Goal: Find contact information: Find work email

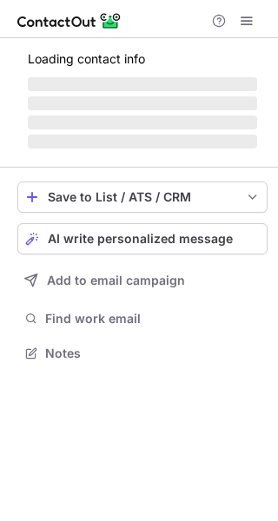
scroll to position [341, 278]
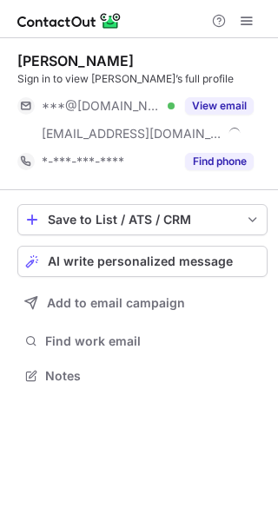
scroll to position [364, 278]
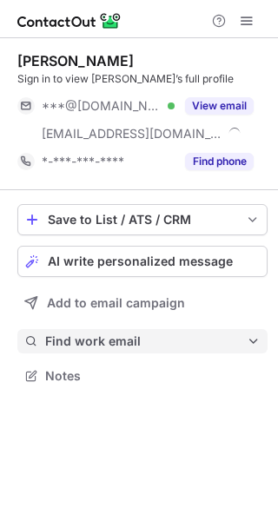
click at [155, 334] on span "Find work email" at bounding box center [146, 342] width 202 height 16
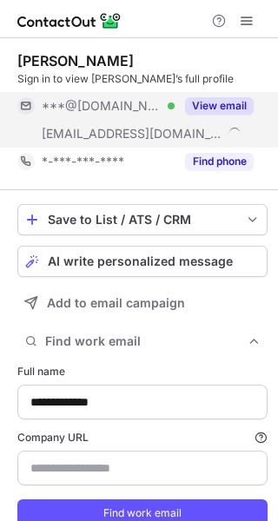
click at [203, 111] on button "View email" at bounding box center [219, 105] width 69 height 17
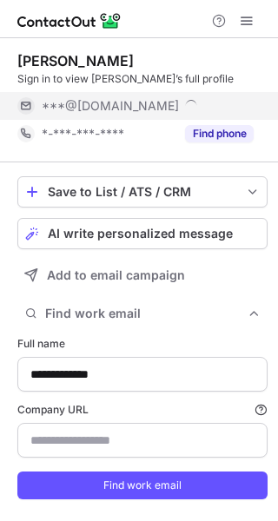
scroll to position [520, 266]
click at [203, 111] on div "***@gmail.com" at bounding box center [148, 106] width 212 height 16
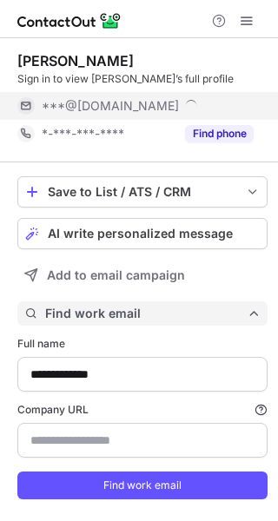
click at [160, 307] on span "Find work email" at bounding box center [146, 314] width 202 height 16
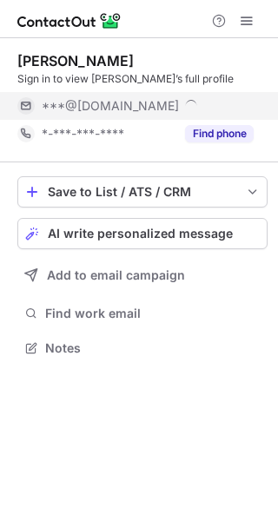
scroll to position [364, 278]
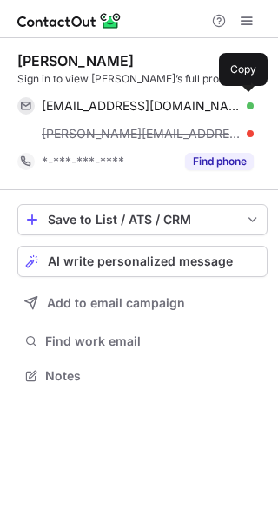
click at [146, 96] on div "stefanprisca@gmail.com Verified Copy" at bounding box center [135, 106] width 236 height 28
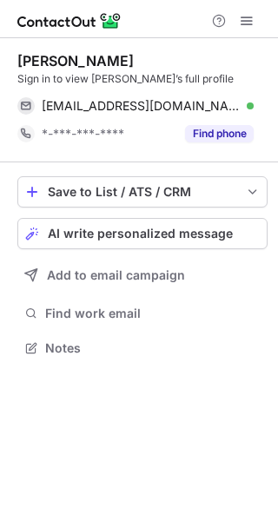
scroll to position [336, 278]
click at [53, 59] on div "Stefan Prisca" at bounding box center [75, 60] width 116 height 17
copy div "Stefan"
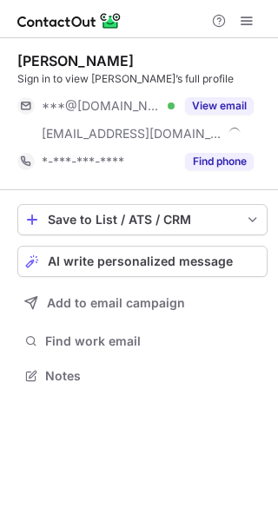
scroll to position [364, 278]
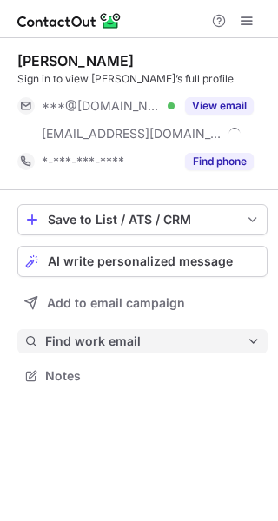
click at [143, 353] on button "Find work email" at bounding box center [142, 341] width 250 height 24
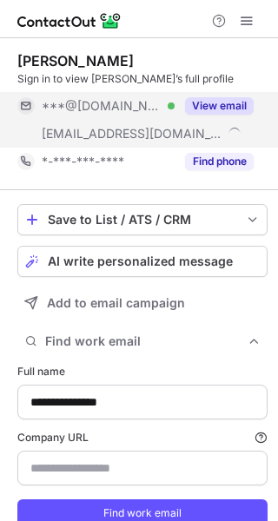
click at [231, 108] on button "View email" at bounding box center [219, 105] width 69 height 17
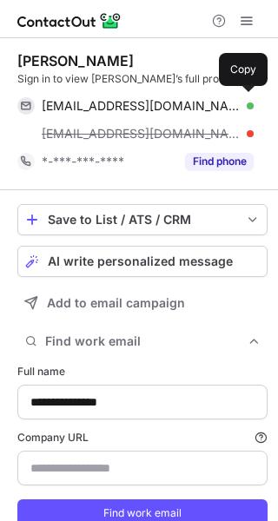
click at [231, 108] on div "veerlegeleijns2@gmail.com Verified" at bounding box center [148, 106] width 212 height 16
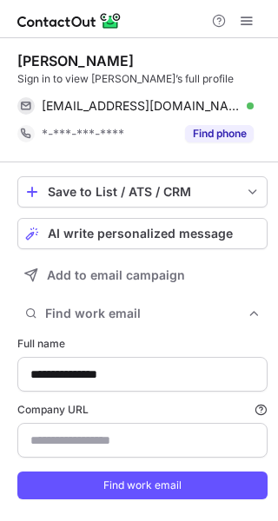
scroll to position [520, 266]
click at [28, 57] on div "Veerle Geleijns" at bounding box center [75, 60] width 116 height 17
copy div "Veerle"
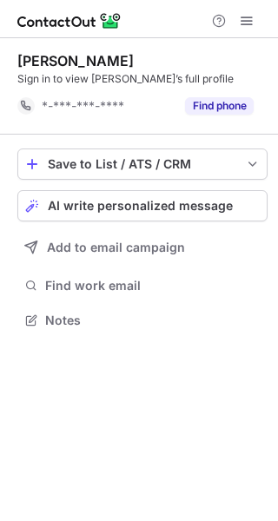
scroll to position [308, 278]
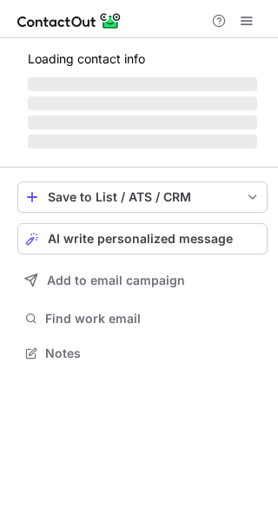
scroll to position [336, 278]
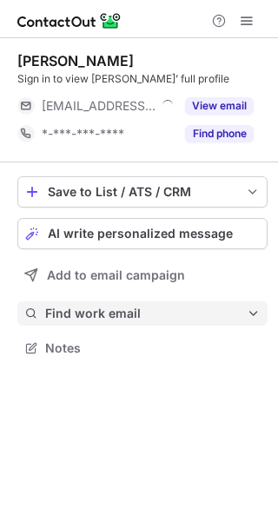
click at [123, 323] on button "Find work email" at bounding box center [142, 313] width 250 height 24
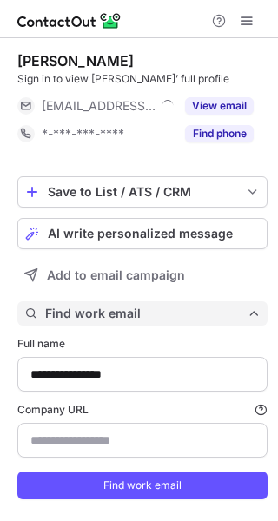
scroll to position [520, 266]
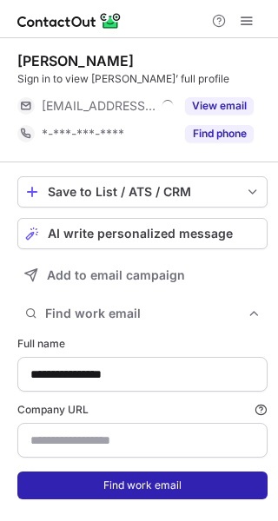
type input "**********"
click at [105, 482] on button "Find work email" at bounding box center [142, 486] width 250 height 28
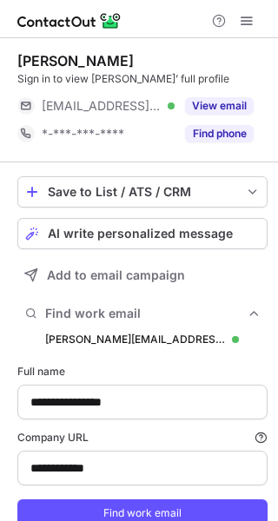
scroll to position [548, 266]
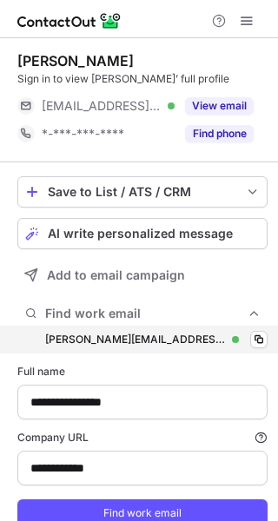
click at [142, 348] on div "lucas.jenniskens@omroepmax.nl lucas.jenniskens@omroepmax.nl Verified Copy" at bounding box center [142, 340] width 250 height 28
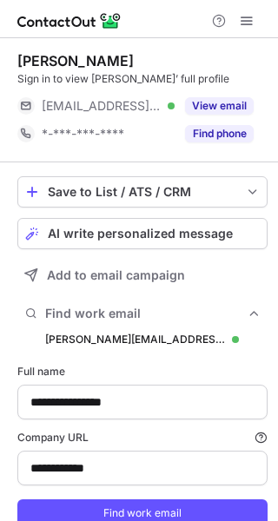
click at [30, 63] on div "Lucas Jenniskens" at bounding box center [75, 60] width 116 height 17
copy div "Lucas"
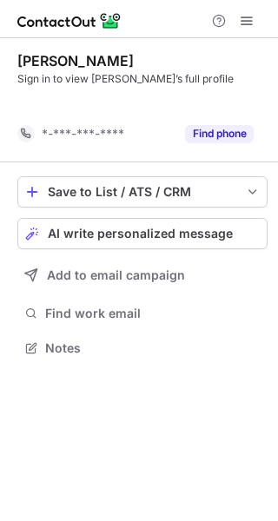
scroll to position [308, 278]
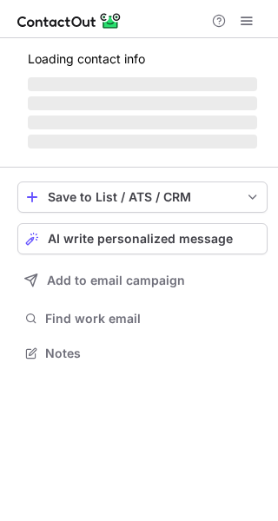
scroll to position [364, 278]
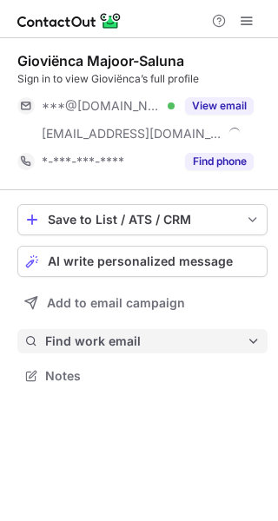
click at [112, 338] on span "Find work email" at bounding box center [146, 342] width 202 height 16
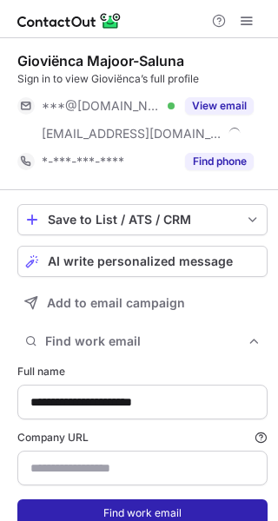
type input "*******"
click at [83, 503] on button "Find work email" at bounding box center [142, 513] width 250 height 28
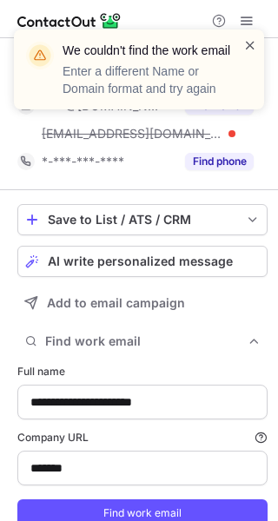
click at [250, 42] on span at bounding box center [250, 44] width 14 height 17
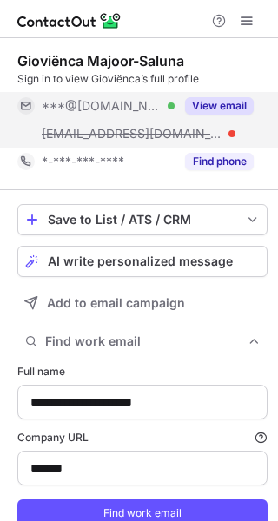
click at [227, 102] on button "View email" at bounding box center [219, 105] width 69 height 17
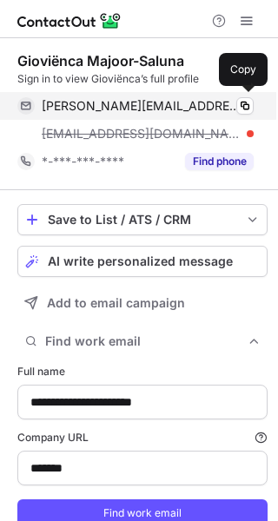
click at [111, 109] on span "g.ianni@live.nl" at bounding box center [141, 106] width 199 height 16
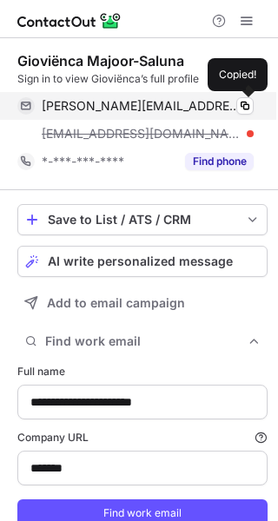
click at [111, 109] on span "g.ianni@live.nl" at bounding box center [141, 106] width 199 height 16
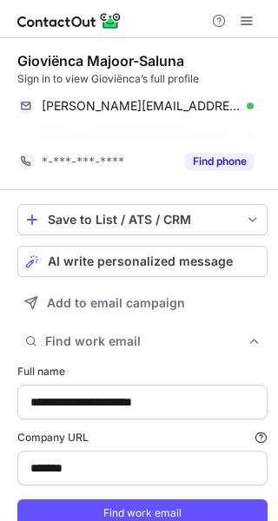
scroll to position [520, 266]
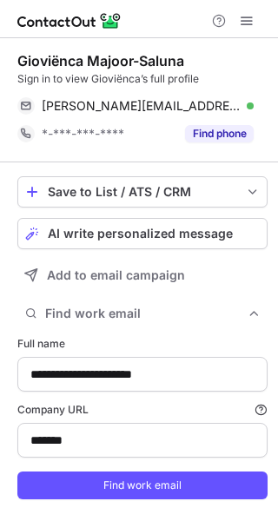
click at [29, 59] on div "Gioviënca Majoor-Saluna" at bounding box center [100, 60] width 167 height 17
copy div "Gioviënca"
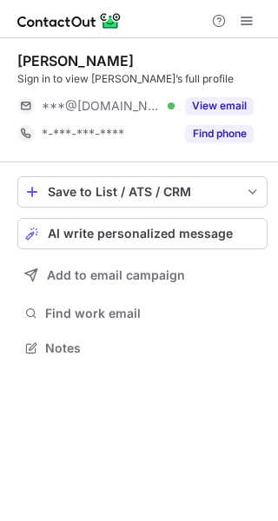
scroll to position [336, 278]
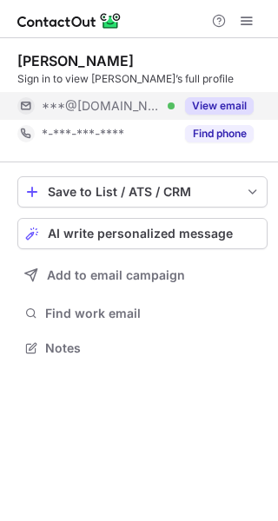
click at [147, 112] on div "***@hotmail.com Verified" at bounding box center [108, 106] width 133 height 16
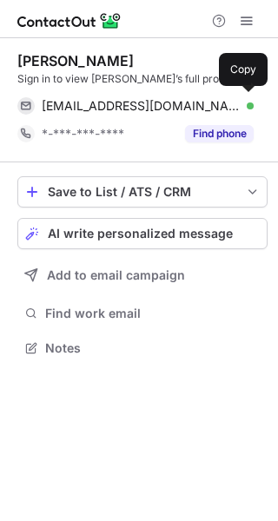
click at [147, 112] on span "s_dbeer@hotmail.com" at bounding box center [141, 106] width 199 height 16
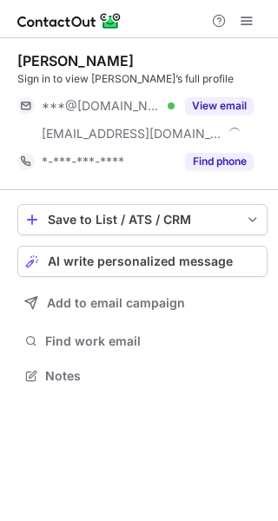
scroll to position [364, 278]
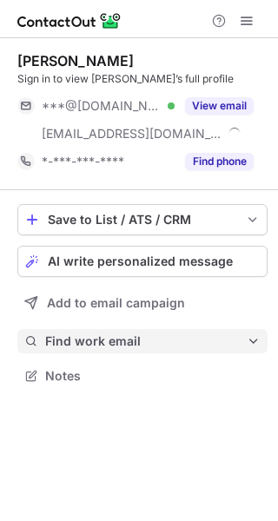
click at [156, 343] on span "Find work email" at bounding box center [146, 342] width 202 height 16
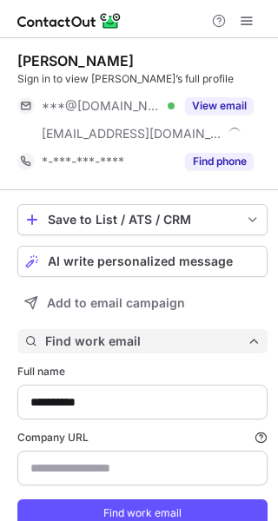
scroll to position [548, 266]
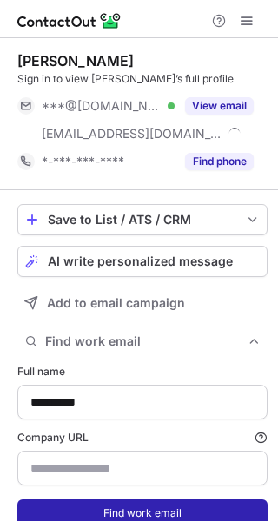
type input "**********"
click at [145, 504] on button "Find work email" at bounding box center [142, 513] width 250 height 28
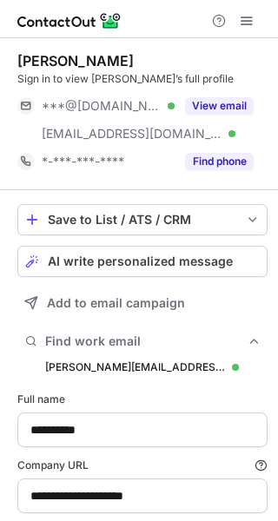
scroll to position [576, 266]
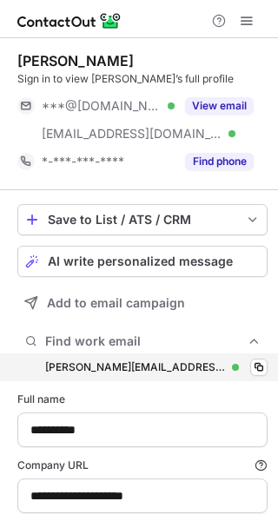
click at [196, 375] on div "i.haas@antoniusziekenhuis.nl i.haas@antoniusziekenhuis.nl Verified Copy" at bounding box center [142, 368] width 250 height 28
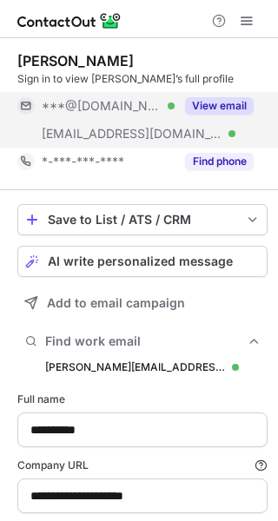
click at [170, 109] on div "***@gmail.com Verified" at bounding box center [108, 106] width 133 height 16
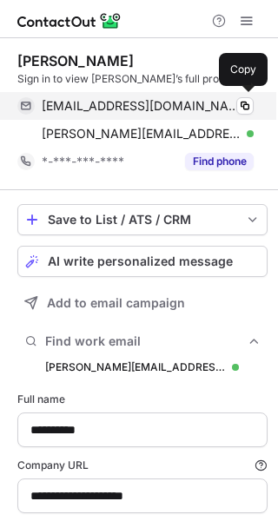
click at [64, 108] on span "misshaas@gmail.com" at bounding box center [141, 106] width 199 height 16
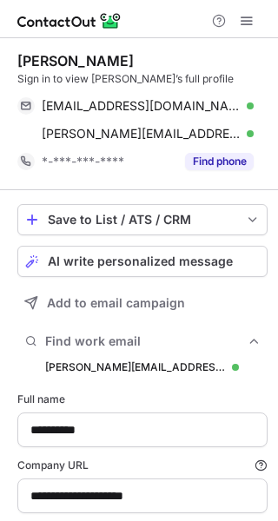
click at [31, 56] on div "Ilona Haas" at bounding box center [75, 60] width 116 height 17
copy div "Ilona"
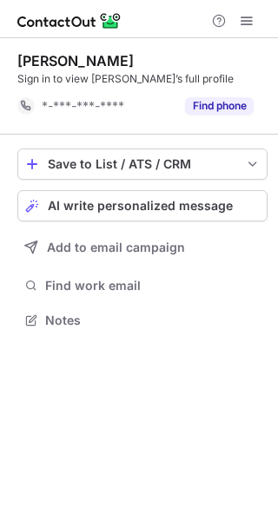
scroll to position [308, 278]
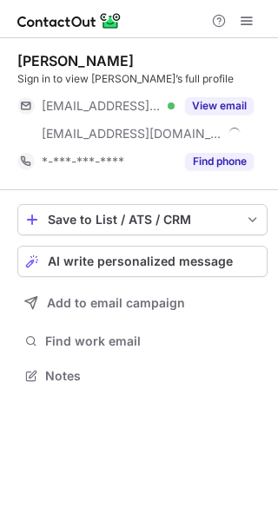
scroll to position [364, 278]
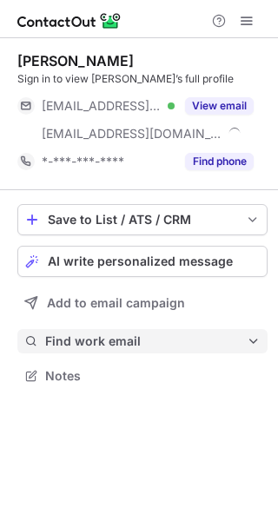
click at [181, 334] on span "Find work email" at bounding box center [146, 342] width 202 height 16
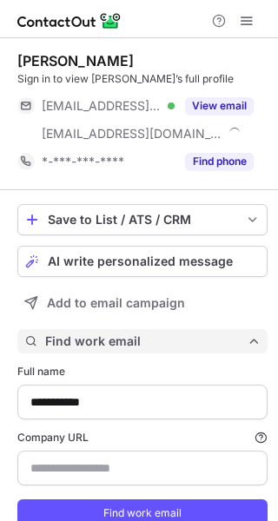
type input "**********"
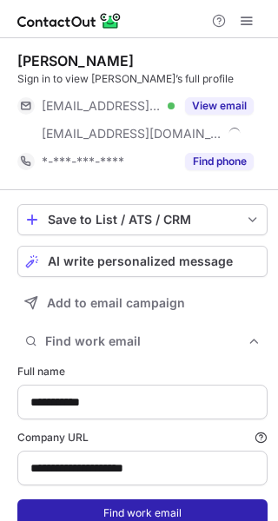
click at [134, 515] on button "Find work email" at bounding box center [142, 513] width 250 height 28
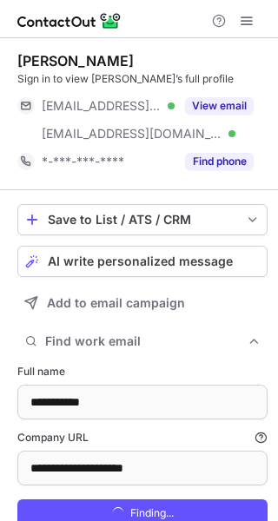
scroll to position [576, 266]
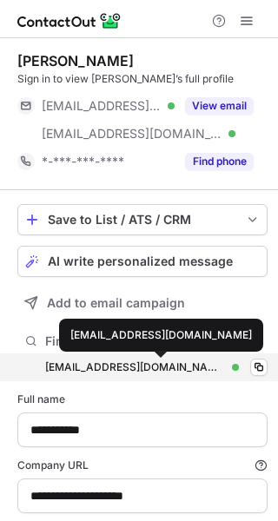
click at [164, 365] on div "daowei.yang@andermattnederland.nl" at bounding box center [135, 368] width 180 height 16
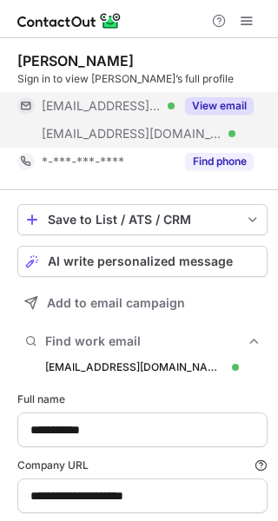
click at [230, 115] on div "View email" at bounding box center [214, 106] width 79 height 28
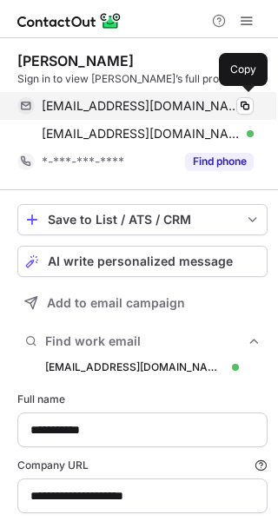
click at [176, 110] on div "82128138@qq.com Verified" at bounding box center [148, 106] width 212 height 16
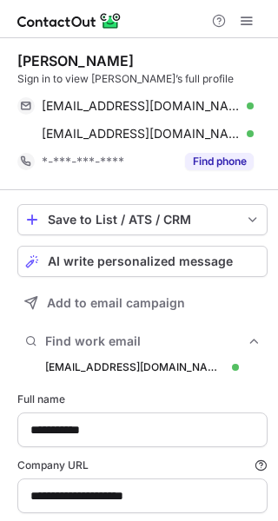
click at [31, 58] on div "Daowei Yang" at bounding box center [75, 60] width 116 height 17
copy div "Daowei"
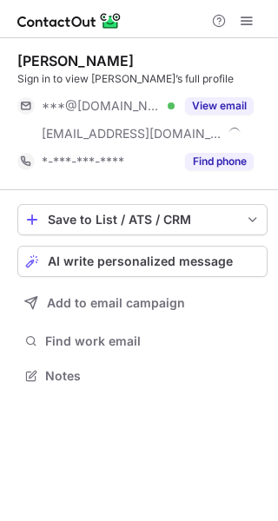
scroll to position [364, 278]
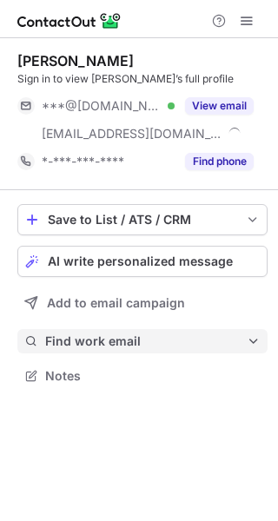
click at [154, 341] on span "Find work email" at bounding box center [146, 342] width 202 height 16
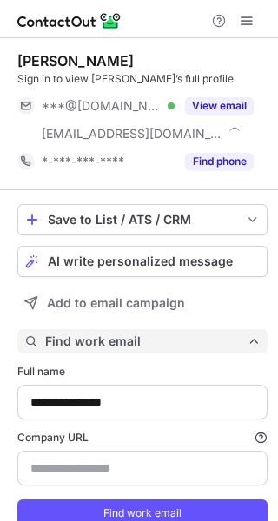
scroll to position [548, 266]
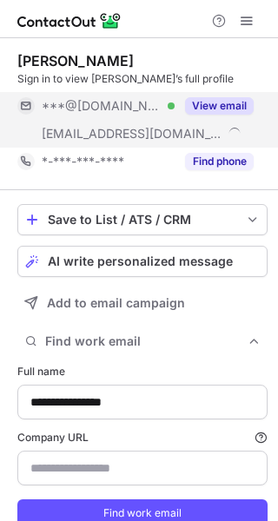
click at [221, 114] on button "View email" at bounding box center [219, 105] width 69 height 17
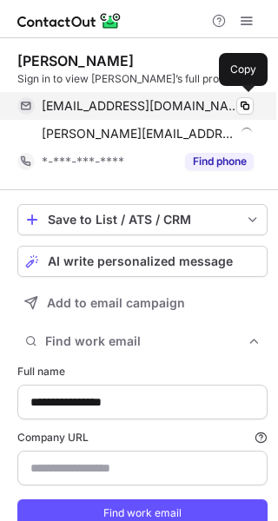
click at [221, 115] on div "rikdeschrijver@gmail.com Verified Copy" at bounding box center [135, 106] width 236 height 28
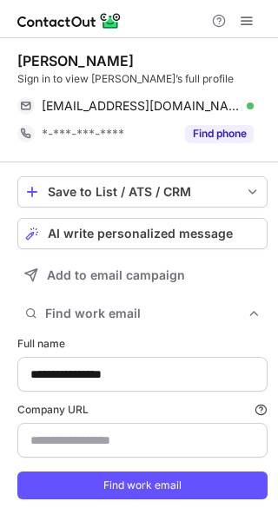
scroll to position [520, 266]
click at [22, 56] on div "Rik de Schrijver" at bounding box center [75, 60] width 116 height 17
copy div "Rik"
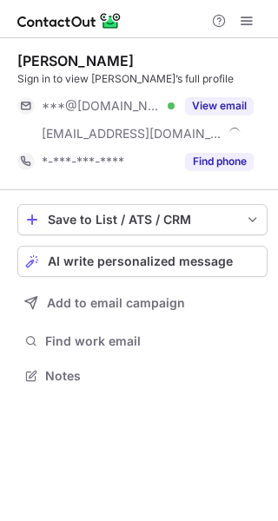
scroll to position [364, 278]
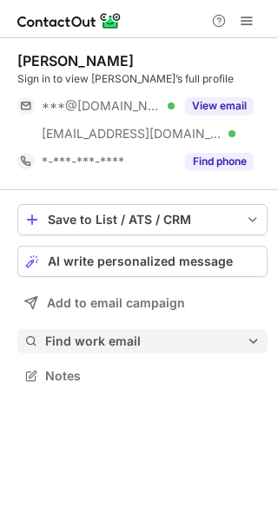
click at [175, 339] on span "Find work email" at bounding box center [146, 342] width 202 height 16
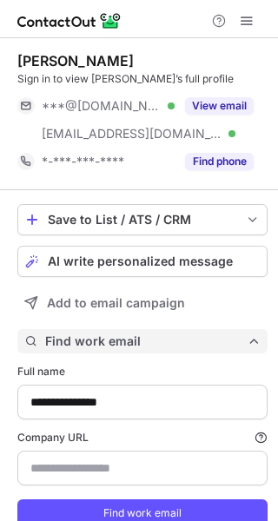
type input "**********"
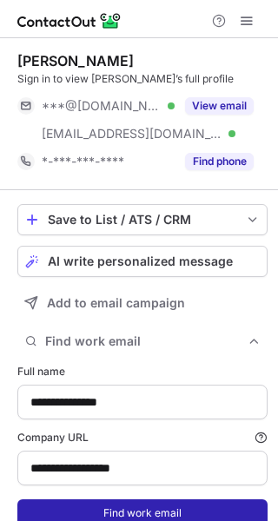
click at [122, 515] on button "Find work email" at bounding box center [142, 513] width 250 height 28
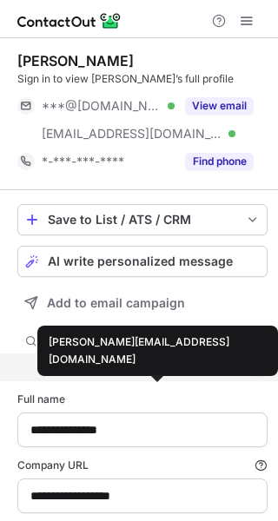
scroll to position [576, 266]
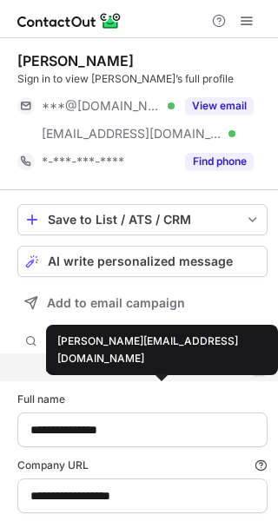
click at [127, 371] on div "nanette@buurtmaaltijden.nl" at bounding box center [135, 368] width 180 height 16
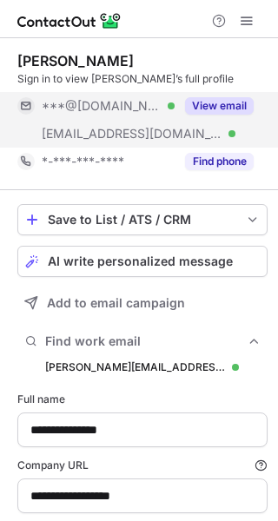
click at [207, 103] on button "View email" at bounding box center [219, 105] width 69 height 17
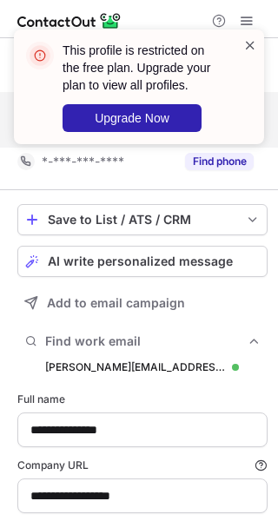
click at [244, 42] on span at bounding box center [250, 44] width 14 height 17
